Goal: Information Seeking & Learning: Find specific fact

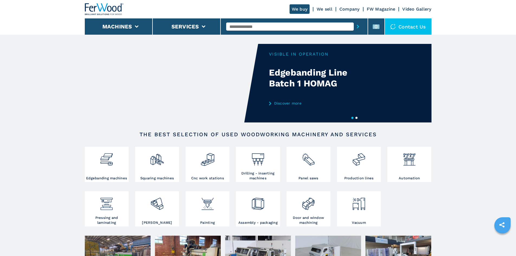
click at [319, 26] on input "text" at bounding box center [289, 26] width 127 height 8
paste input "******"
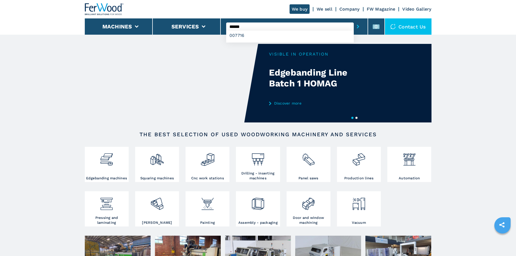
type input "******"
click at [356, 25] on icon "submit-button" at bounding box center [357, 27] width 2 height 4
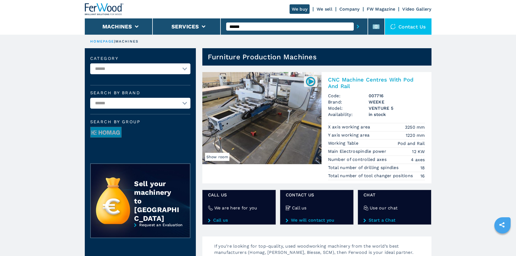
click at [341, 79] on h2 "CNC Machine Centres With Pod And Rail" at bounding box center [376, 82] width 97 height 13
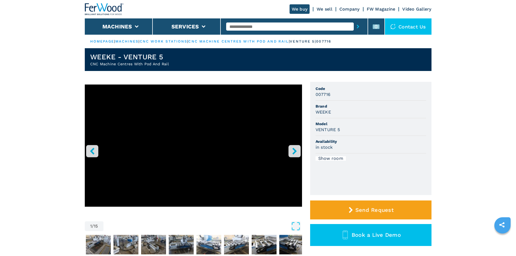
click at [324, 129] on h3 "VENTURE 5" at bounding box center [327, 129] width 24 height 6
click at [327, 129] on h3 "VENTURE 5" at bounding box center [327, 129] width 24 height 6
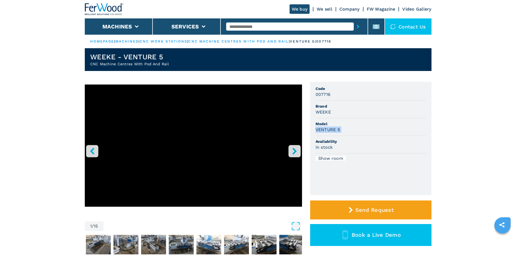
click at [327, 129] on h3 "VENTURE 5" at bounding box center [327, 129] width 24 height 6
click at [351, 123] on span "Model" at bounding box center [370, 123] width 110 height 5
click at [317, 94] on h3 "007716" at bounding box center [322, 94] width 15 height 6
copy h3 "007716"
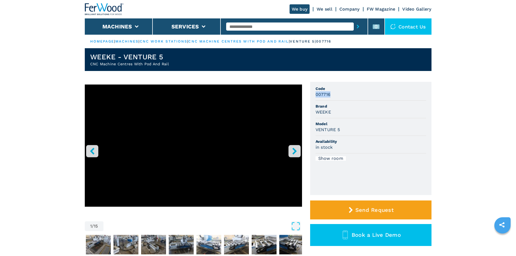
click at [334, 94] on div "007716" at bounding box center [370, 94] width 110 height 6
